Goal: Task Accomplishment & Management: Manage account settings

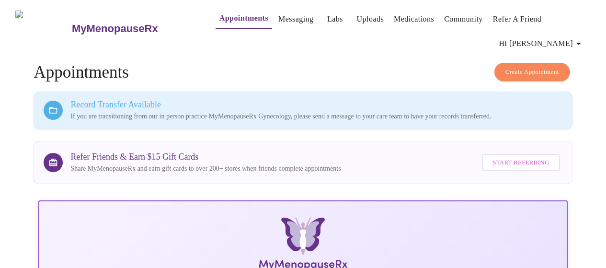
scroll to position [305, 0]
